Goal: Check status

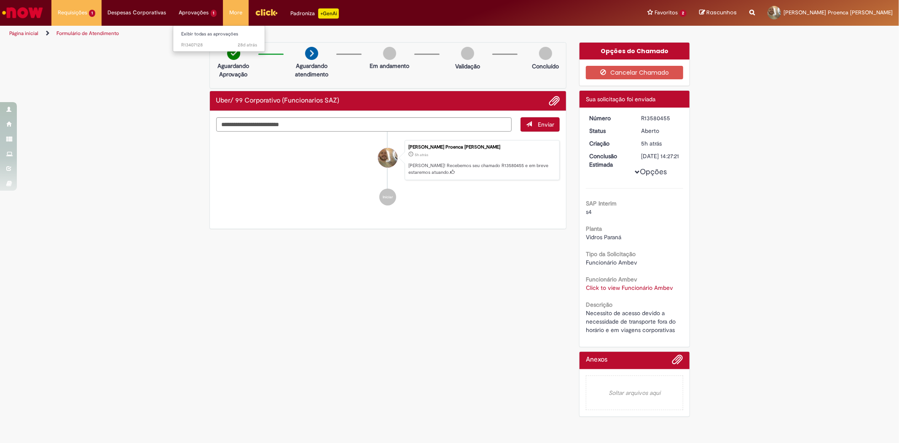
click at [194, 13] on li "Aprovações 1 Exibir todas as aprovações 28d atrás 28 dias atrás R13407128" at bounding box center [198, 12] width 51 height 25
click at [201, 45] on span "28d atrás 28 dias atrás R13407128" at bounding box center [220, 45] width 76 height 7
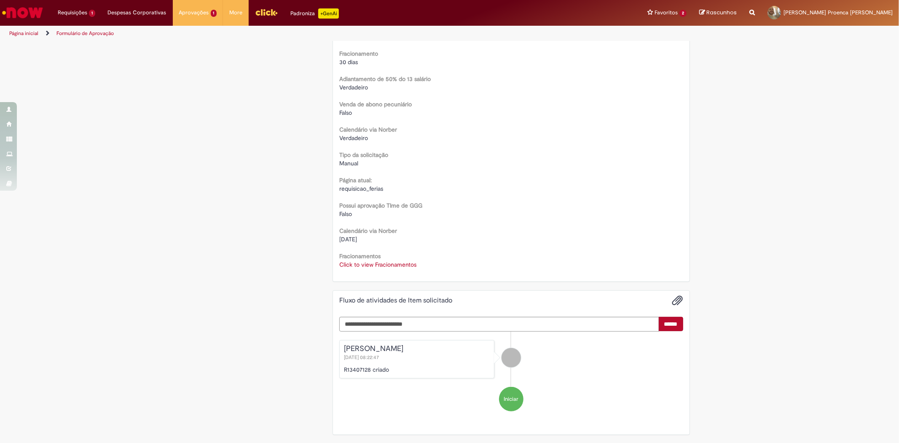
scroll to position [154, 0]
click at [379, 262] on link "Click to view Fracionamentos" at bounding box center [377, 264] width 77 height 8
click at [470, 210] on div "Falso" at bounding box center [511, 213] width 344 height 8
click at [395, 200] on span "×" at bounding box center [392, 200] width 5 height 11
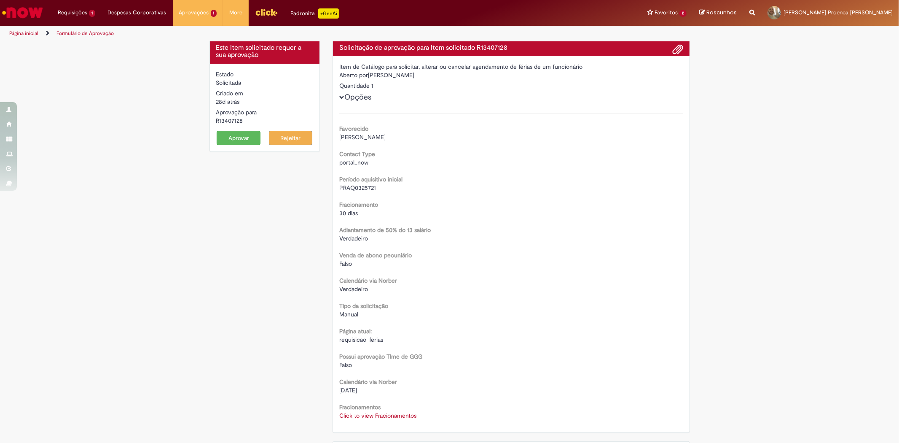
scroll to position [0, 0]
